Goal: Task Accomplishment & Management: Complete application form

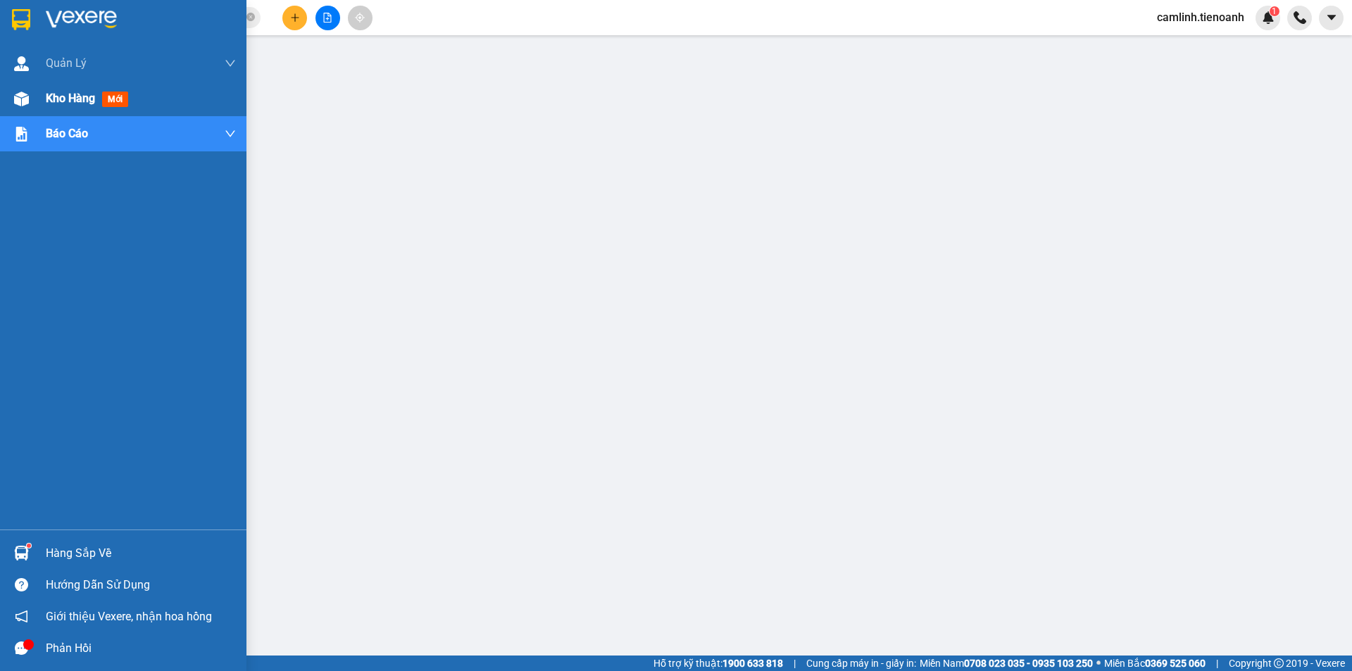
click at [26, 96] on img at bounding box center [21, 99] width 15 height 15
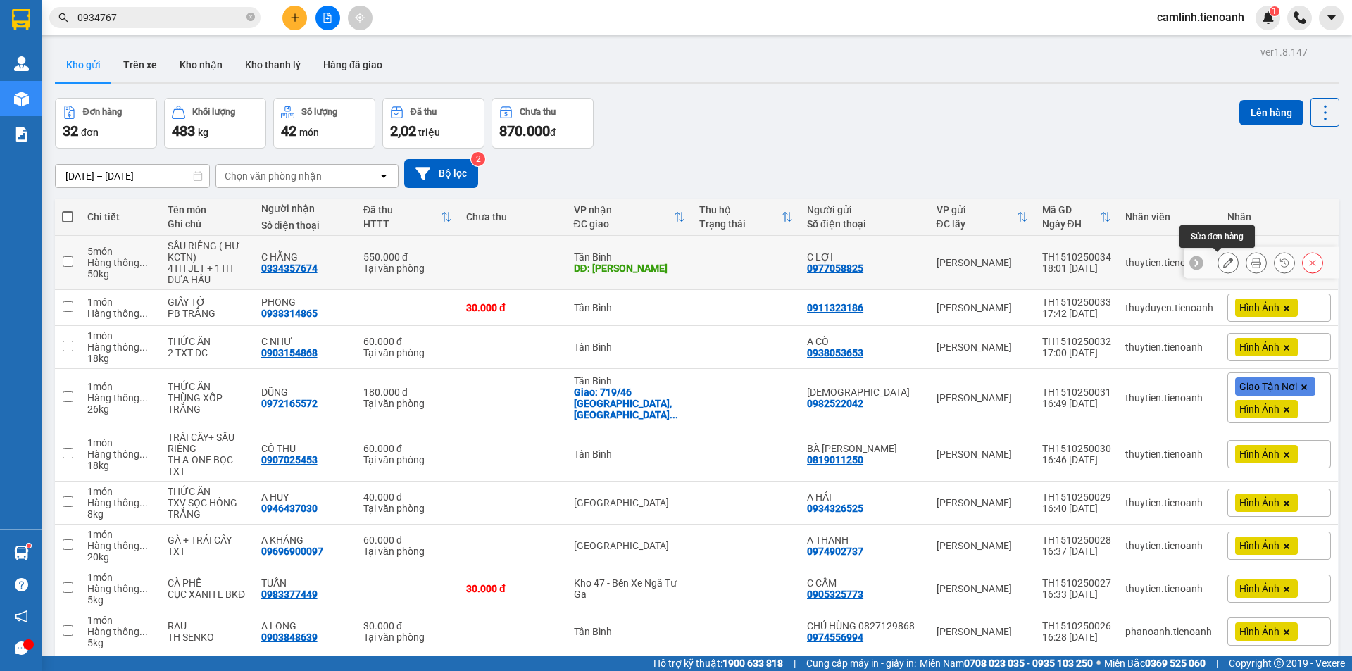
click at [1219, 256] on button at bounding box center [1228, 263] width 20 height 25
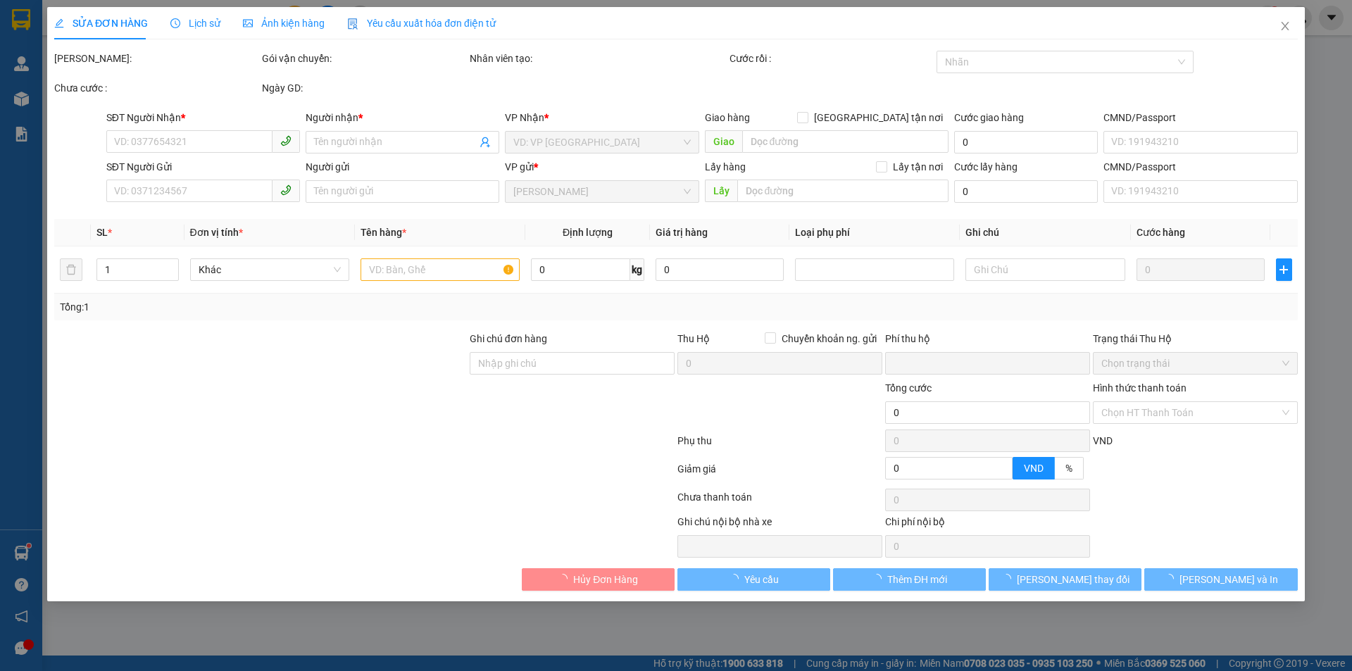
type input "0334357674"
type input "C HẰNG"
type input "[PERSON_NAME]"
type input "0977058825"
type input "C LỢI"
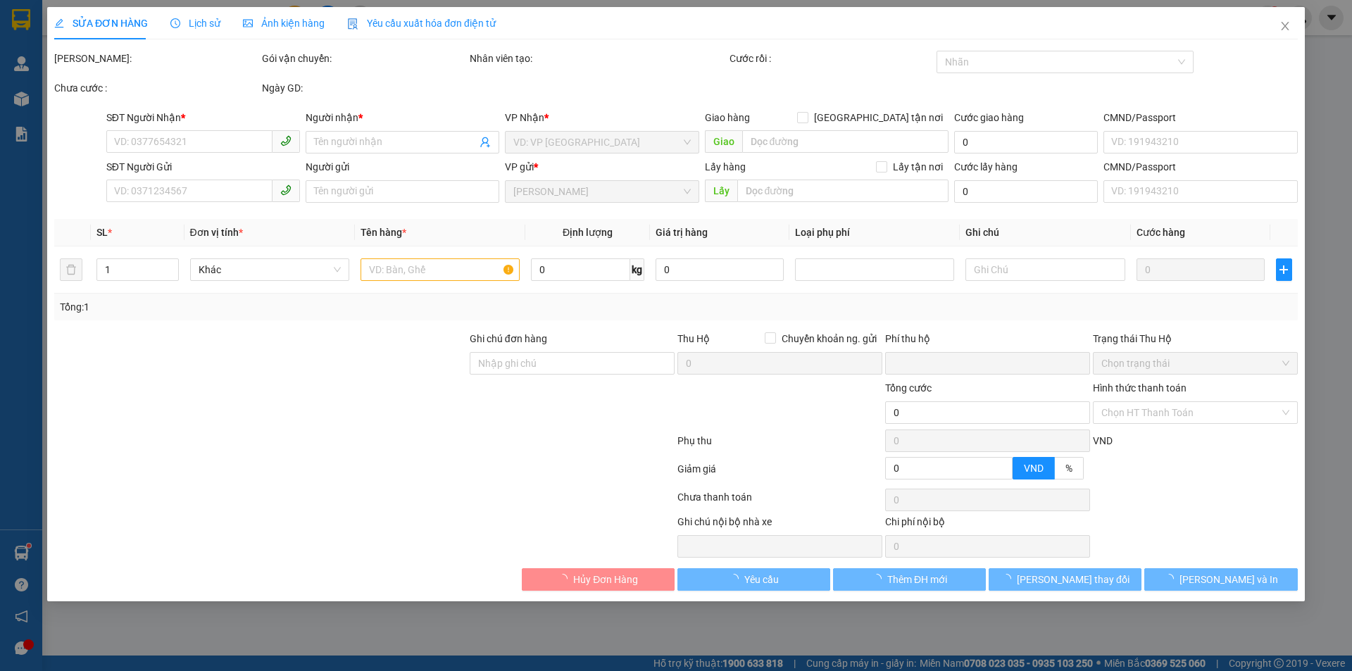
type input "0"
type input "550.000"
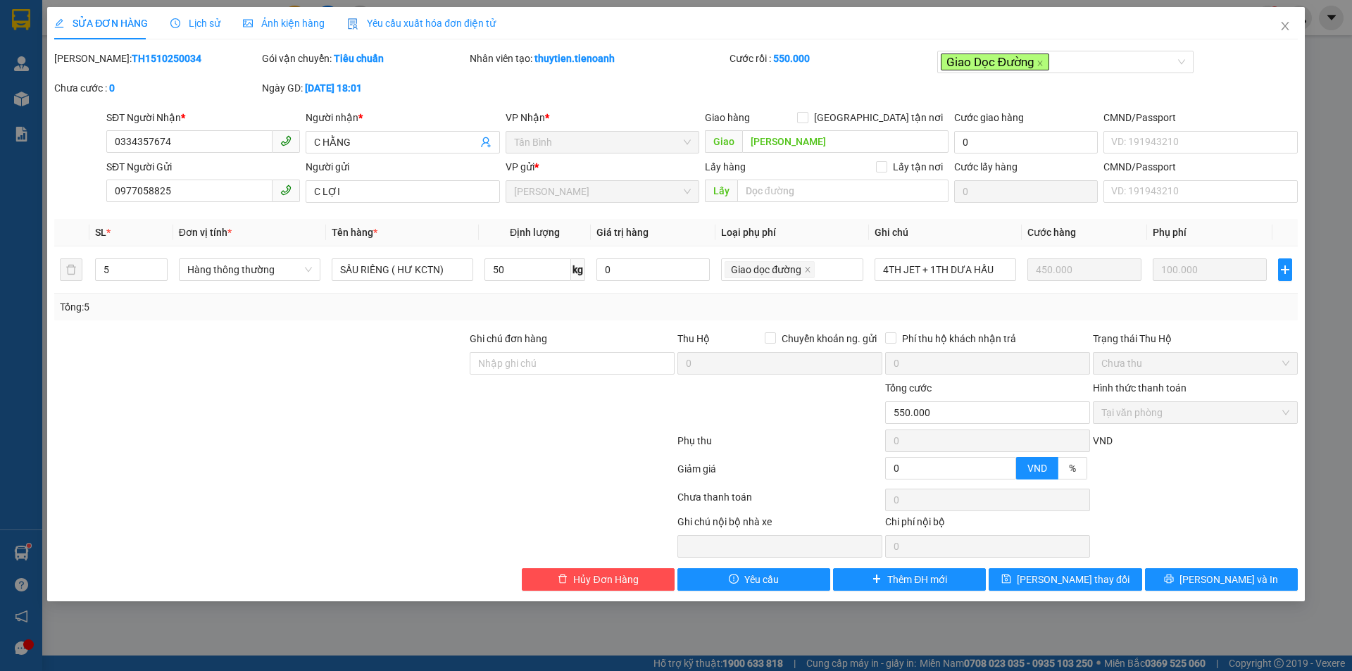
click at [272, 18] on span "Ảnh kiện hàng" at bounding box center [284, 23] width 82 height 11
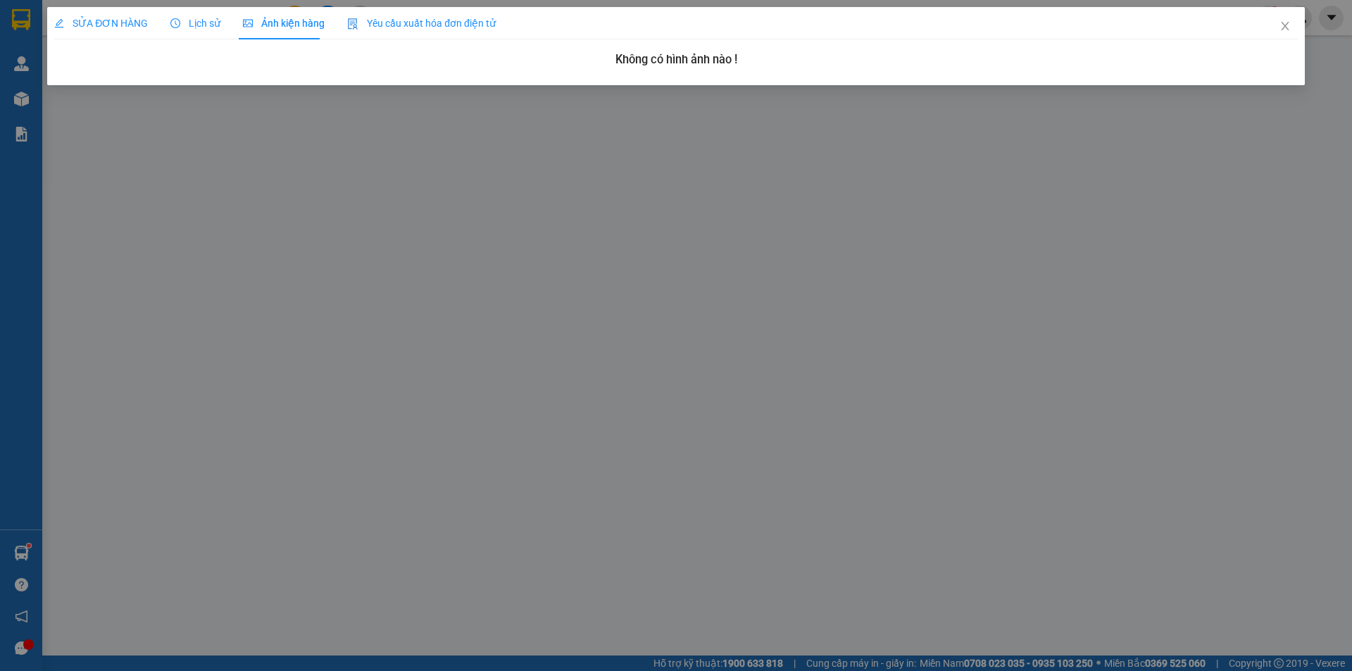
click at [115, 15] on div "SỬA ĐƠN HÀNG" at bounding box center [101, 23] width 94 height 32
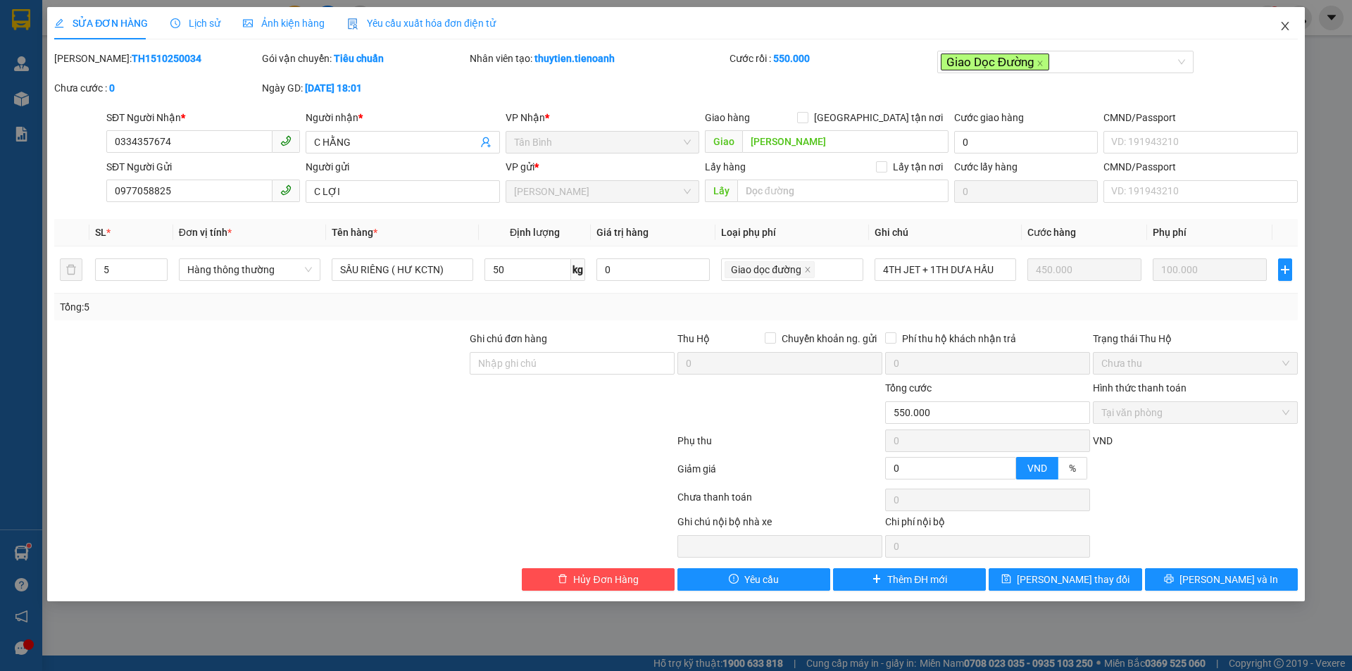
click at [1287, 25] on icon "close" at bounding box center [1285, 26] width 8 height 8
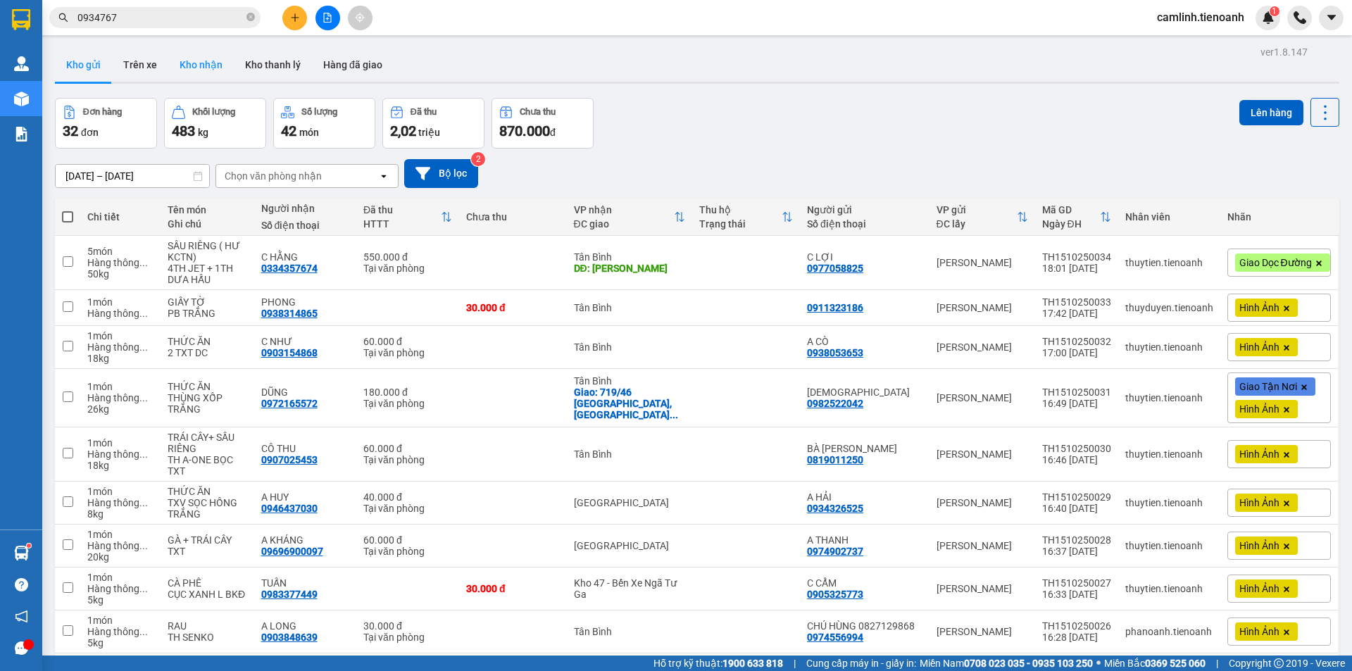
click at [220, 61] on button "Kho nhận" at bounding box center [200, 65] width 65 height 34
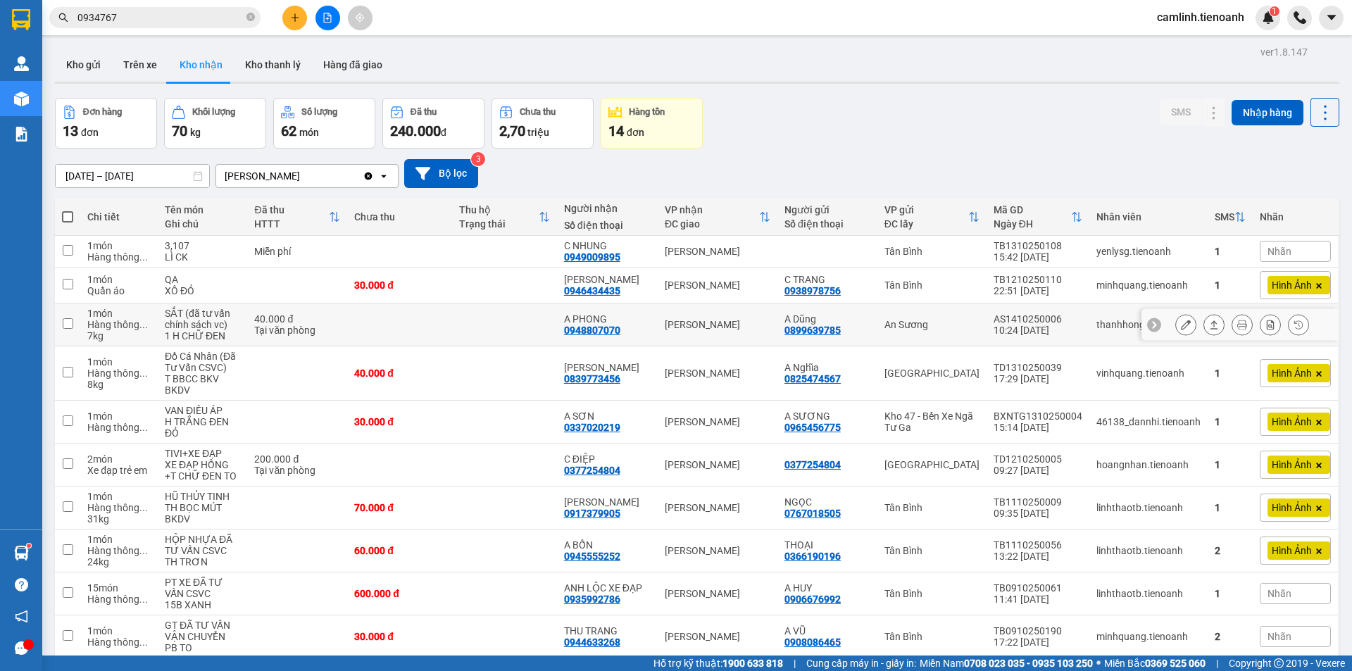
scroll to position [65, 0]
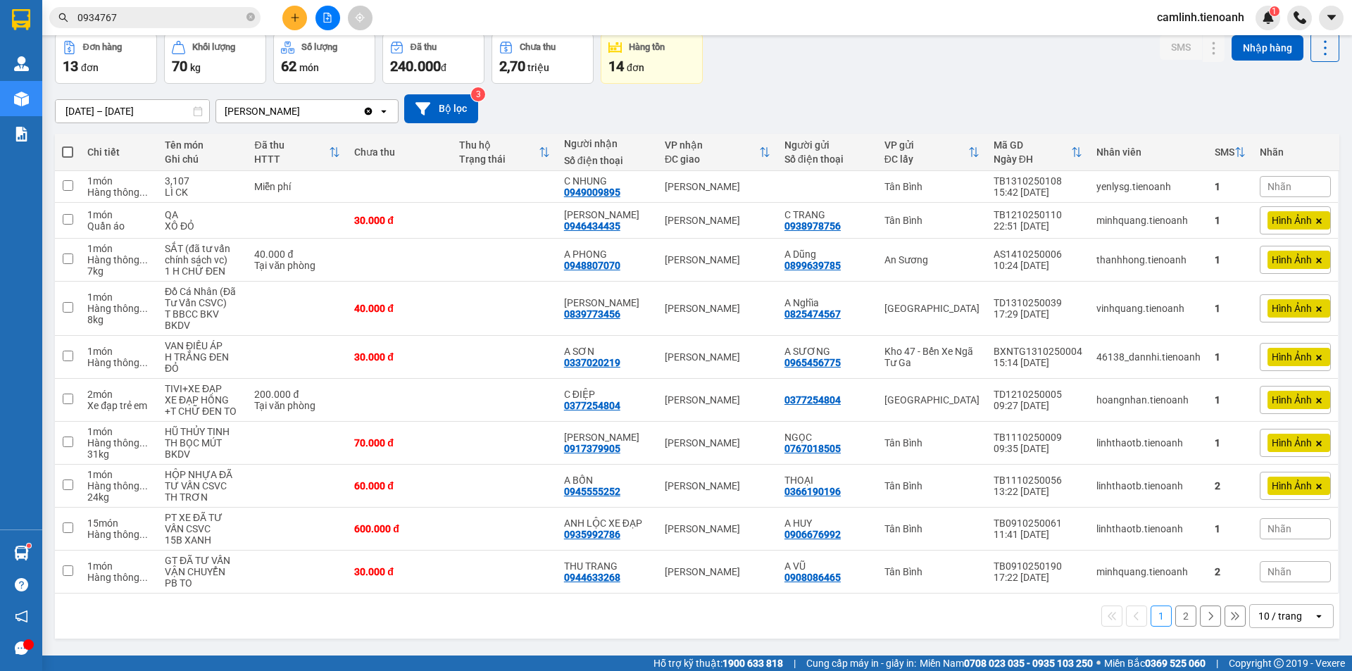
click at [1264, 618] on div "10 / trang" at bounding box center [1280, 616] width 44 height 14
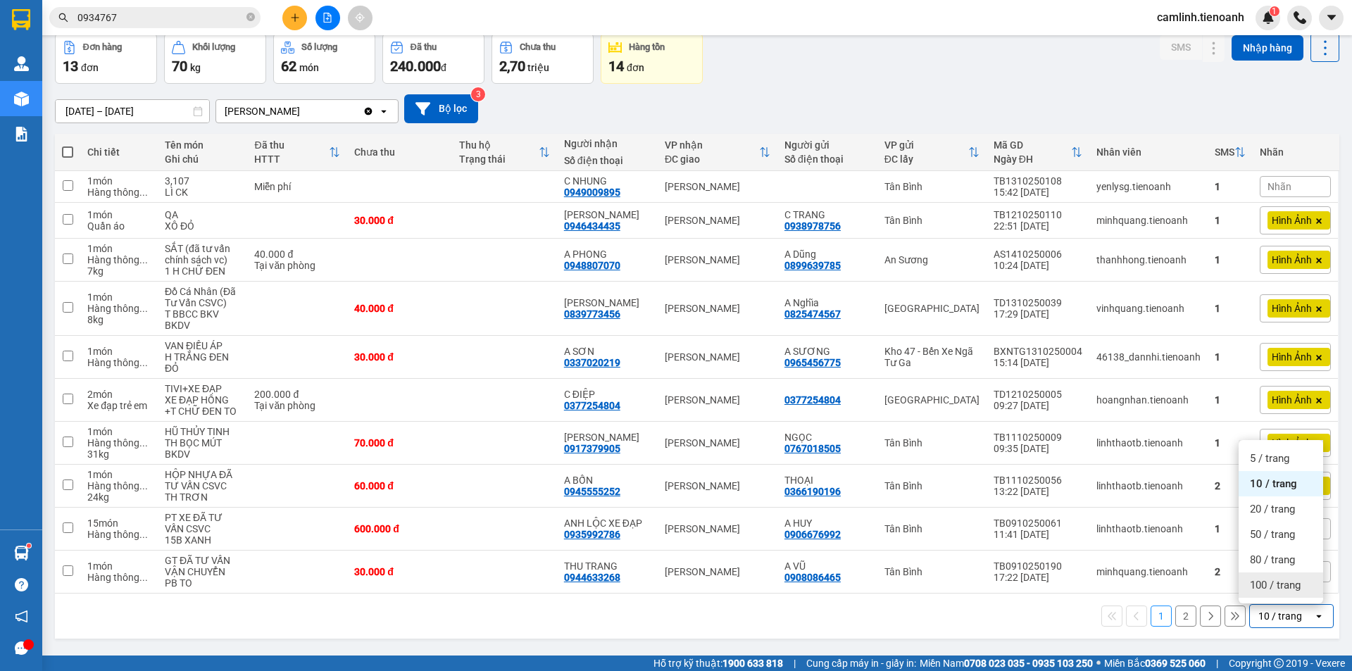
click at [1250, 573] on div "100 / trang" at bounding box center [1280, 584] width 84 height 25
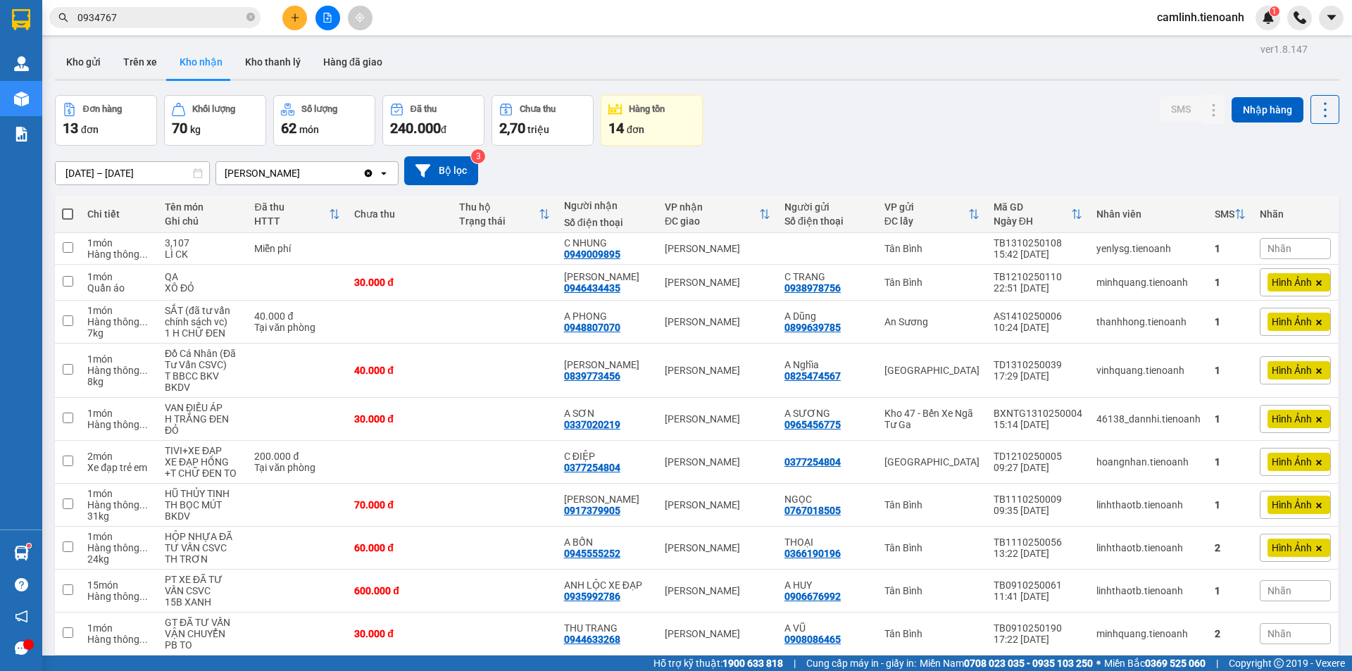
scroll to position [0, 0]
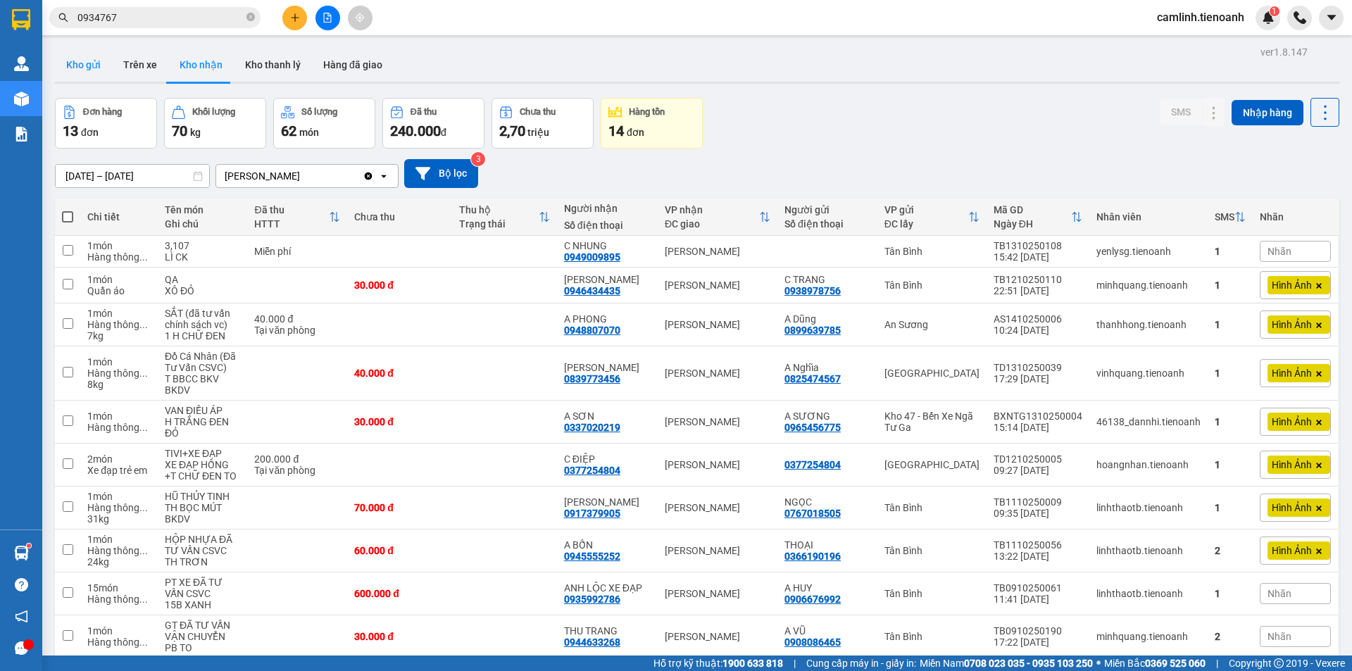
click at [80, 65] on button "Kho gửi" at bounding box center [83, 65] width 57 height 34
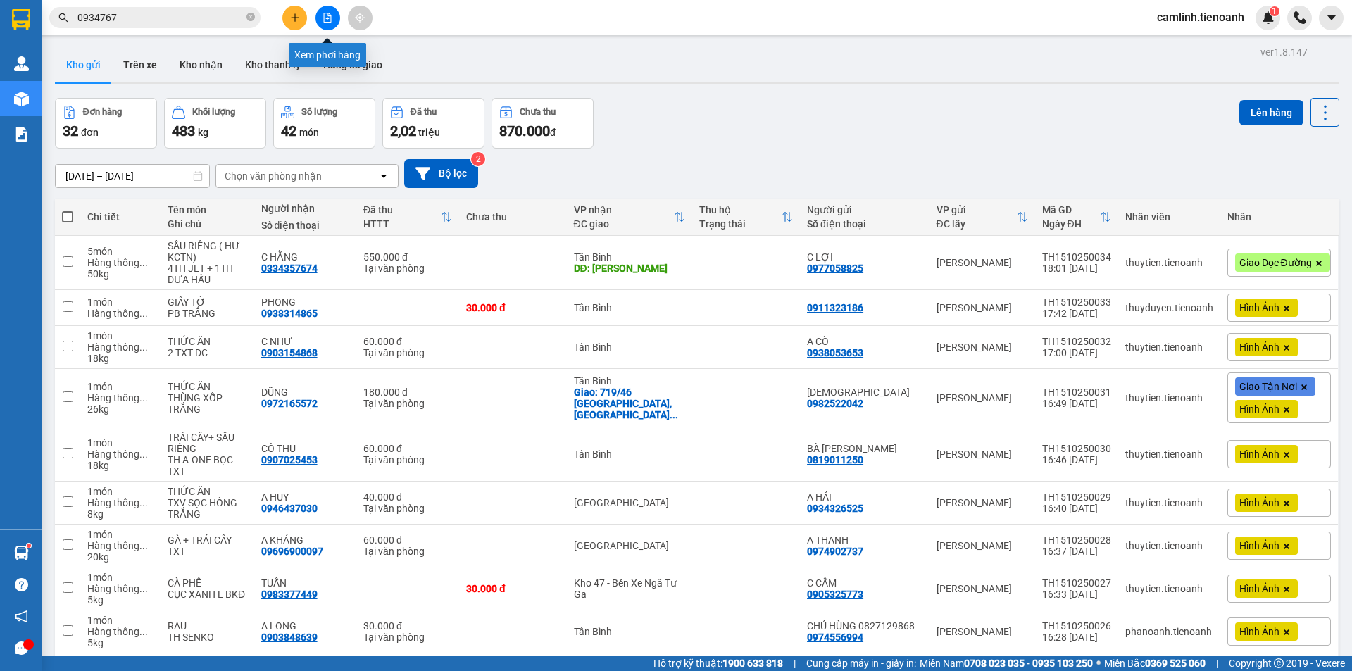
click at [318, 11] on button at bounding box center [327, 18] width 25 height 25
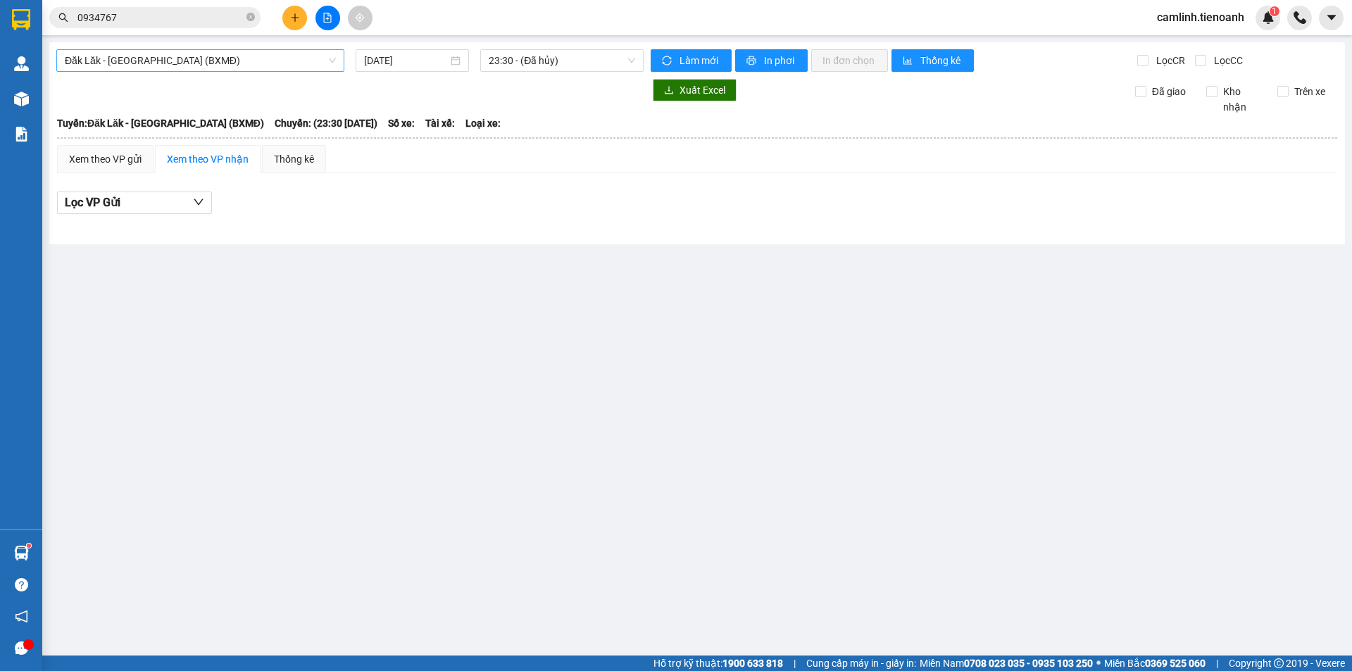
click at [254, 51] on span "Đăk Lăk - [GEOGRAPHIC_DATA] (BXMĐ)" at bounding box center [200, 60] width 271 height 21
click at [157, 12] on input "0934767" at bounding box center [160, 17] width 166 height 15
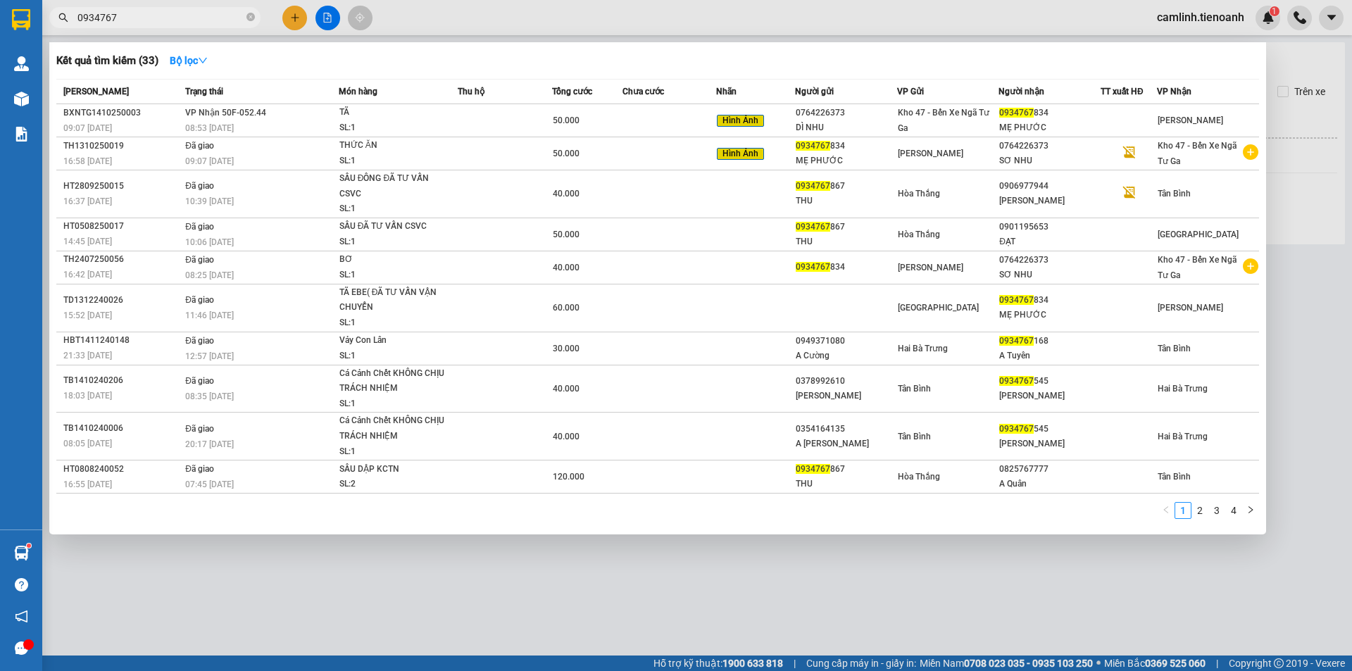
click at [157, 12] on input "0934767" at bounding box center [160, 17] width 166 height 15
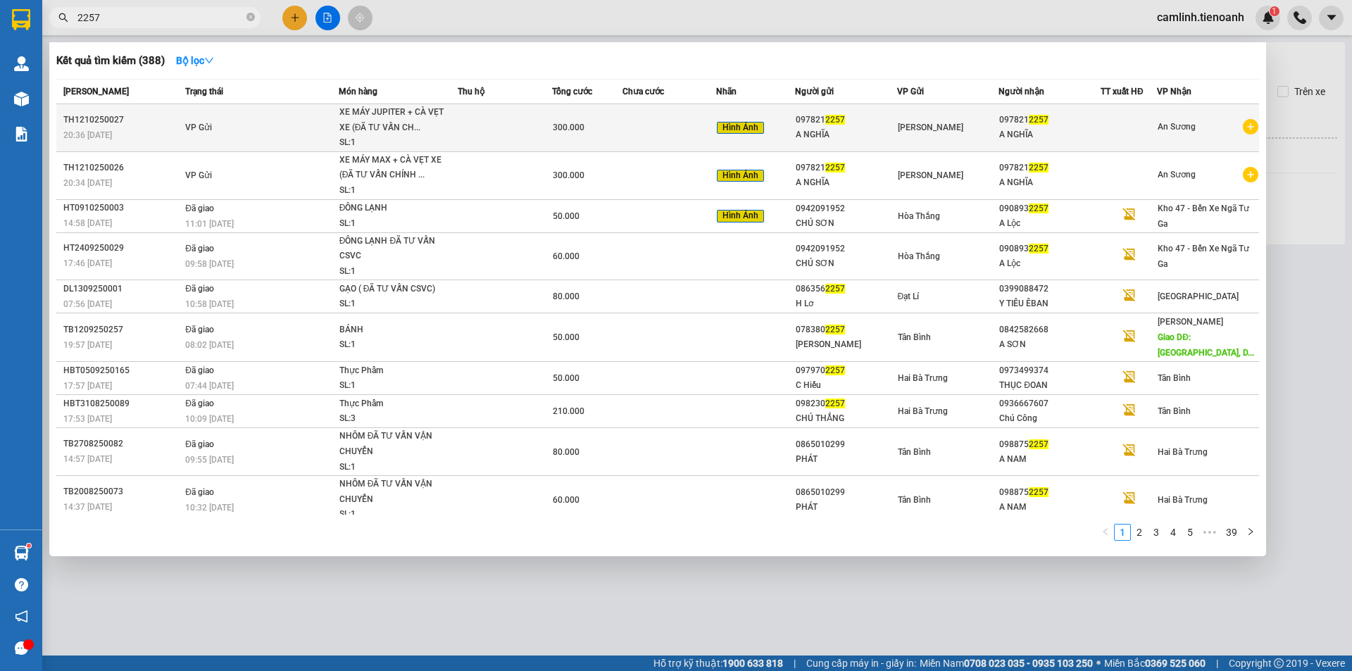
type input "2257"
click at [629, 121] on td at bounding box center [669, 128] width 94 height 48
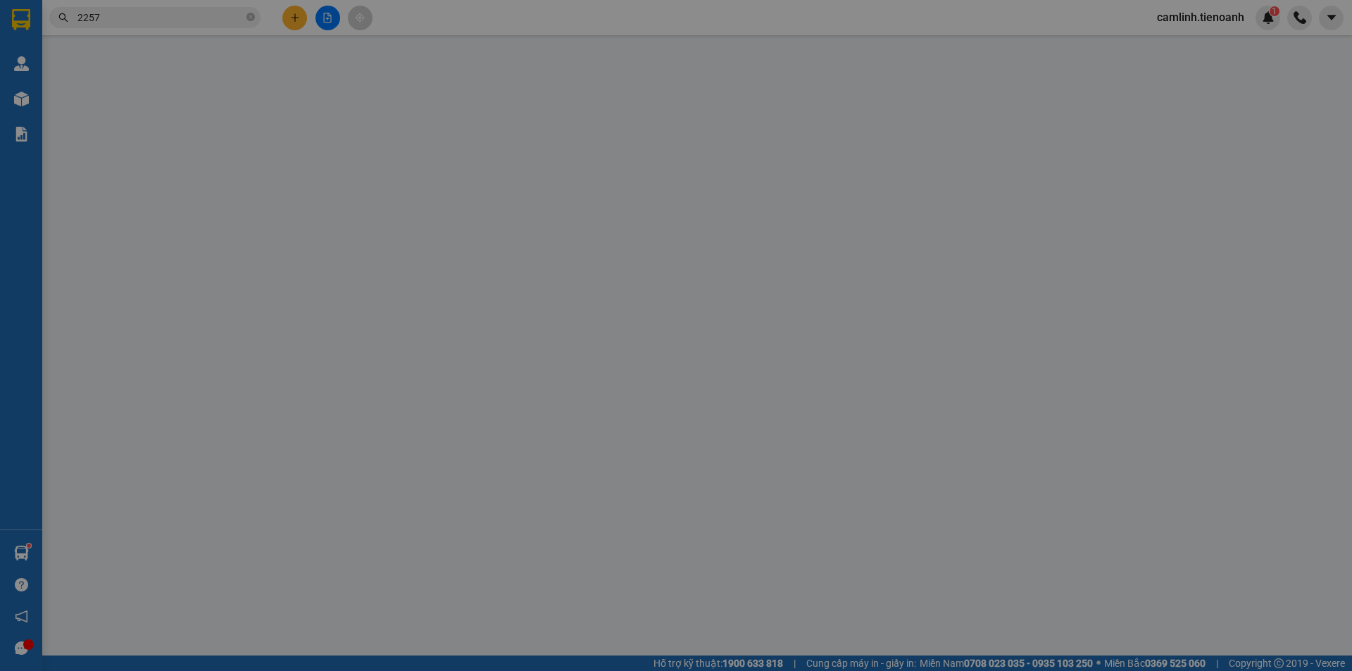
type input "0978212257"
type input "A NGHĨA"
type input "0978212257"
type input "A NGHĨA"
type input "0"
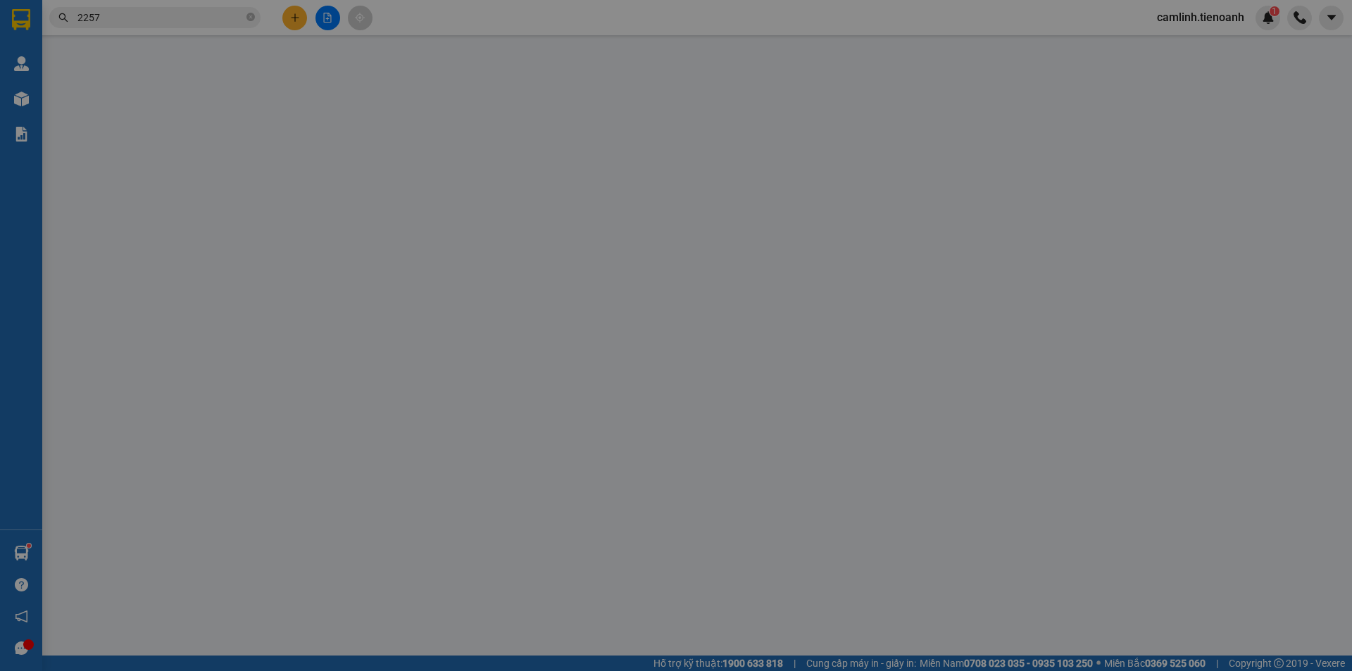
type input "300.000"
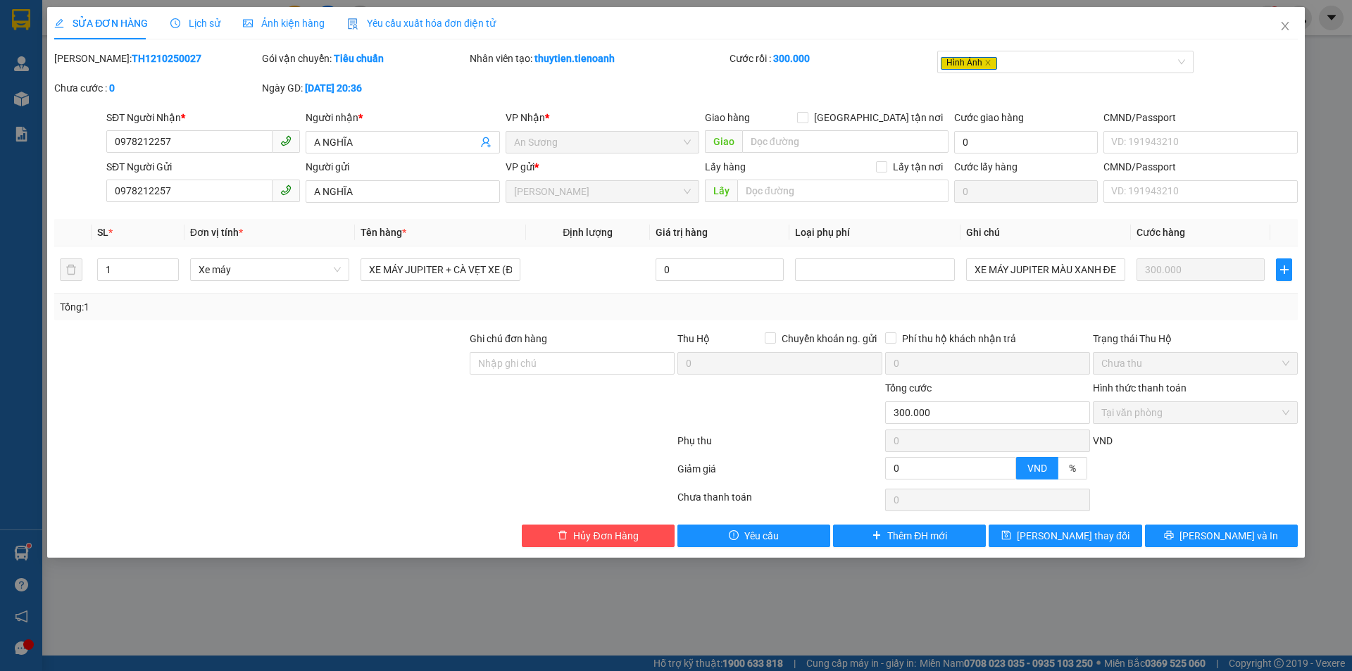
click at [203, 20] on span "Lịch sử" at bounding box center [195, 23] width 50 height 11
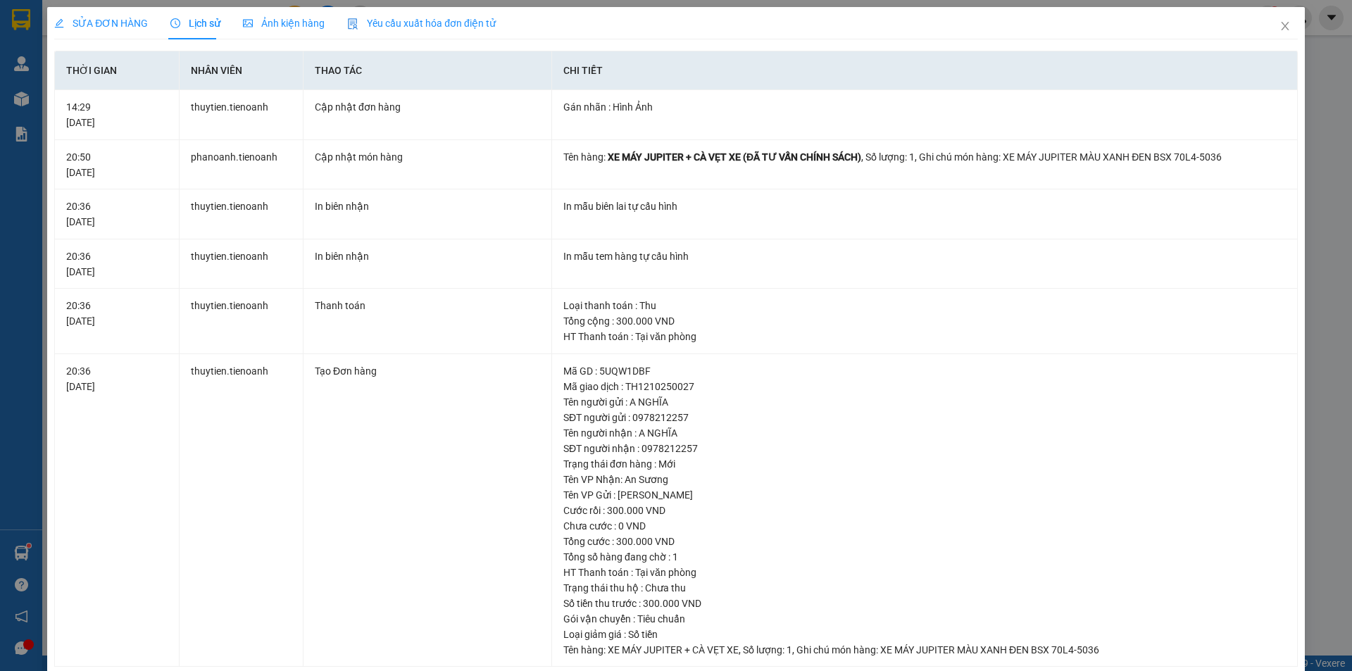
click at [115, 11] on div "SỬA ĐƠN HÀNG" at bounding box center [101, 23] width 94 height 32
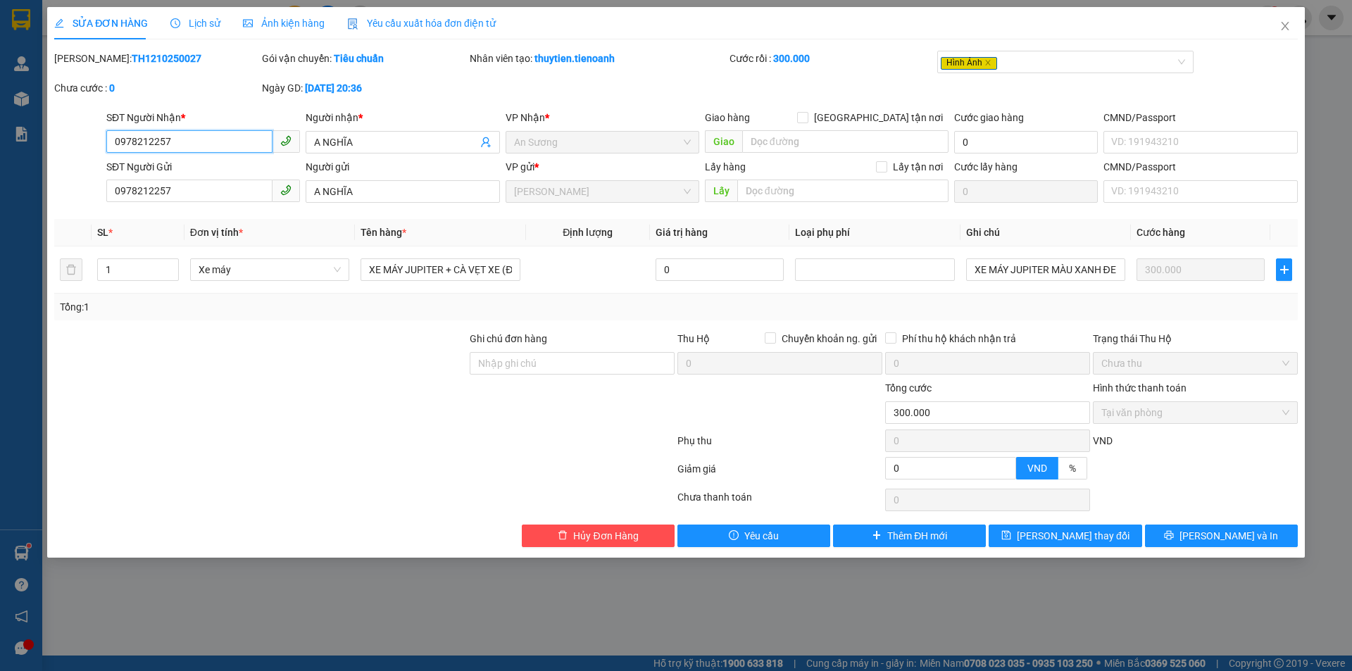
click at [225, 143] on input "0978212257" at bounding box center [189, 141] width 166 height 23
click at [1272, 23] on span "Close" at bounding box center [1284, 26] width 39 height 39
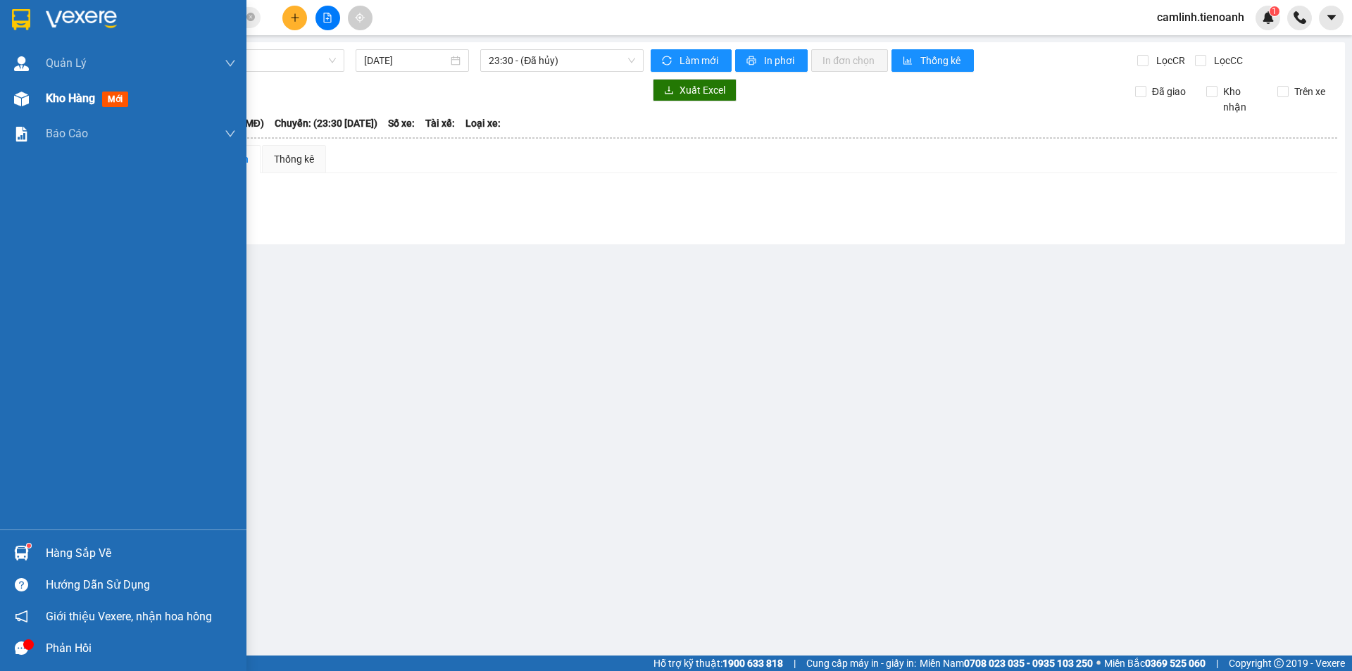
click at [42, 108] on div "Kho hàng mới" at bounding box center [123, 98] width 246 height 35
